Goal: Information Seeking & Learning: Learn about a topic

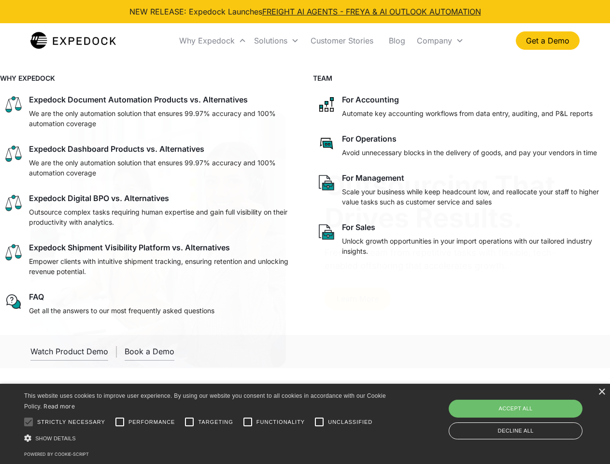
click at [213, 41] on div "Why Expedock" at bounding box center [207, 41] width 56 height 10
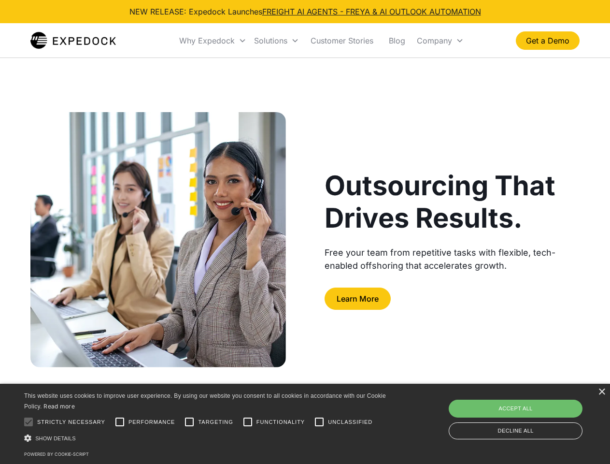
click at [276, 41] on div "Solutions" at bounding box center [270, 41] width 33 height 10
click at [440, 41] on div "Company" at bounding box center [434, 41] width 35 height 10
click at [29, 422] on div at bounding box center [28, 421] width 19 height 19
click at [120, 422] on input "Performance" at bounding box center [119, 421] width 19 height 19
checkbox input "true"
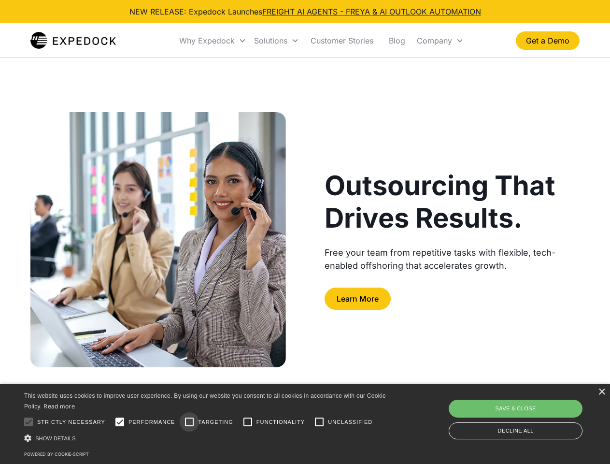
click at [189, 422] on input "Targeting" at bounding box center [189, 421] width 19 height 19
checkbox input "true"
click at [248, 422] on input "Functionality" at bounding box center [247, 421] width 19 height 19
checkbox input "true"
click at [319, 422] on input "Unclassified" at bounding box center [319, 421] width 19 height 19
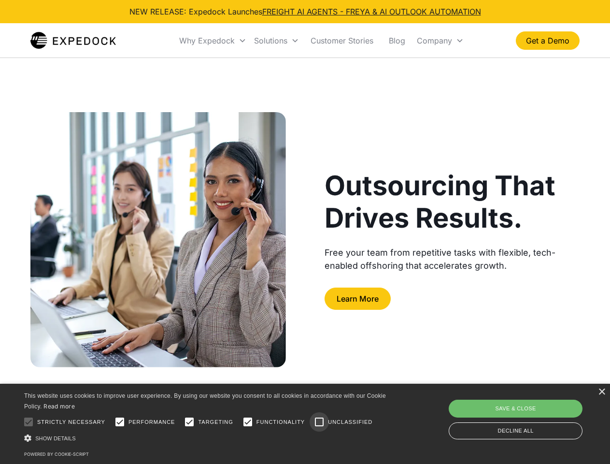
checkbox input "true"
click at [207, 438] on div "Show details Hide details" at bounding box center [206, 438] width 365 height 10
